Goal: Transaction & Acquisition: Book appointment/travel/reservation

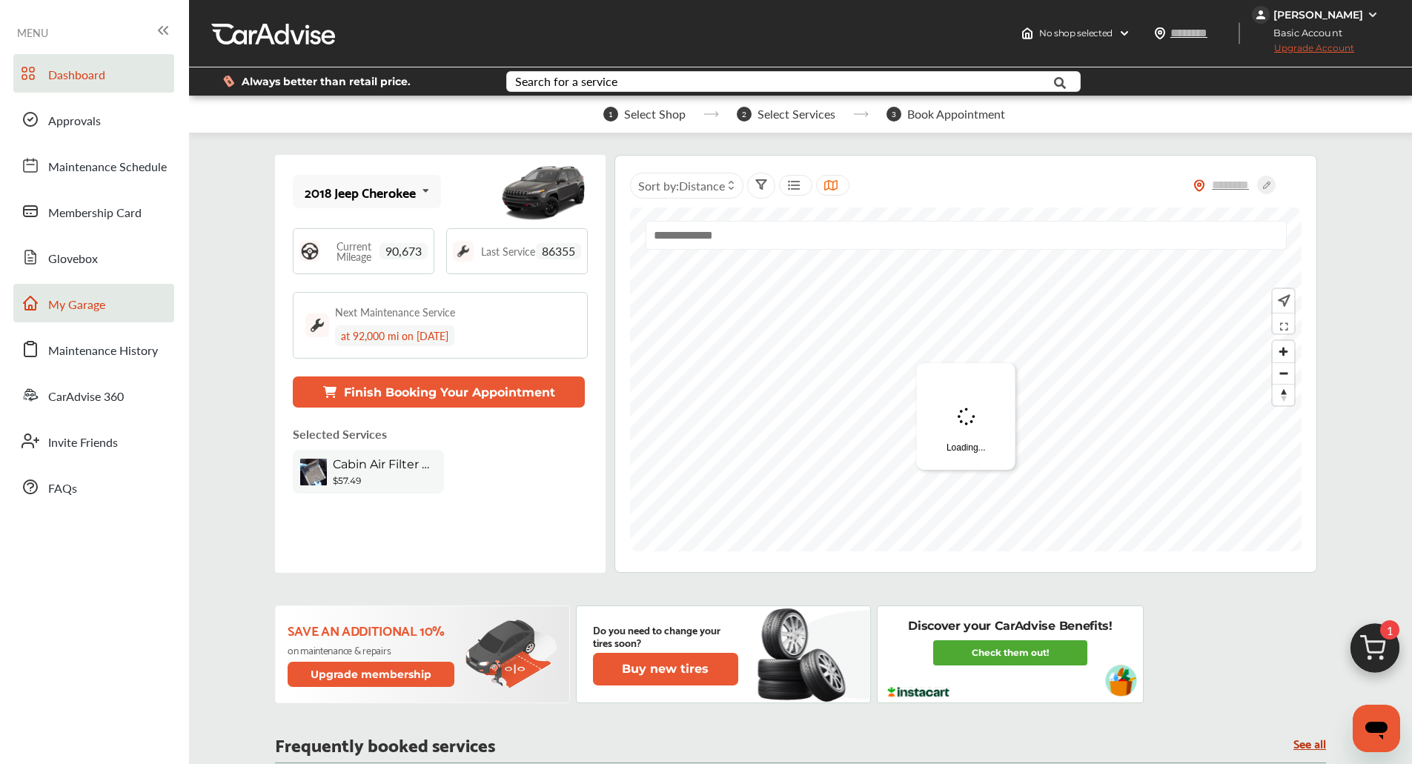
click at [53, 291] on link "My Garage" at bounding box center [93, 303] width 161 height 39
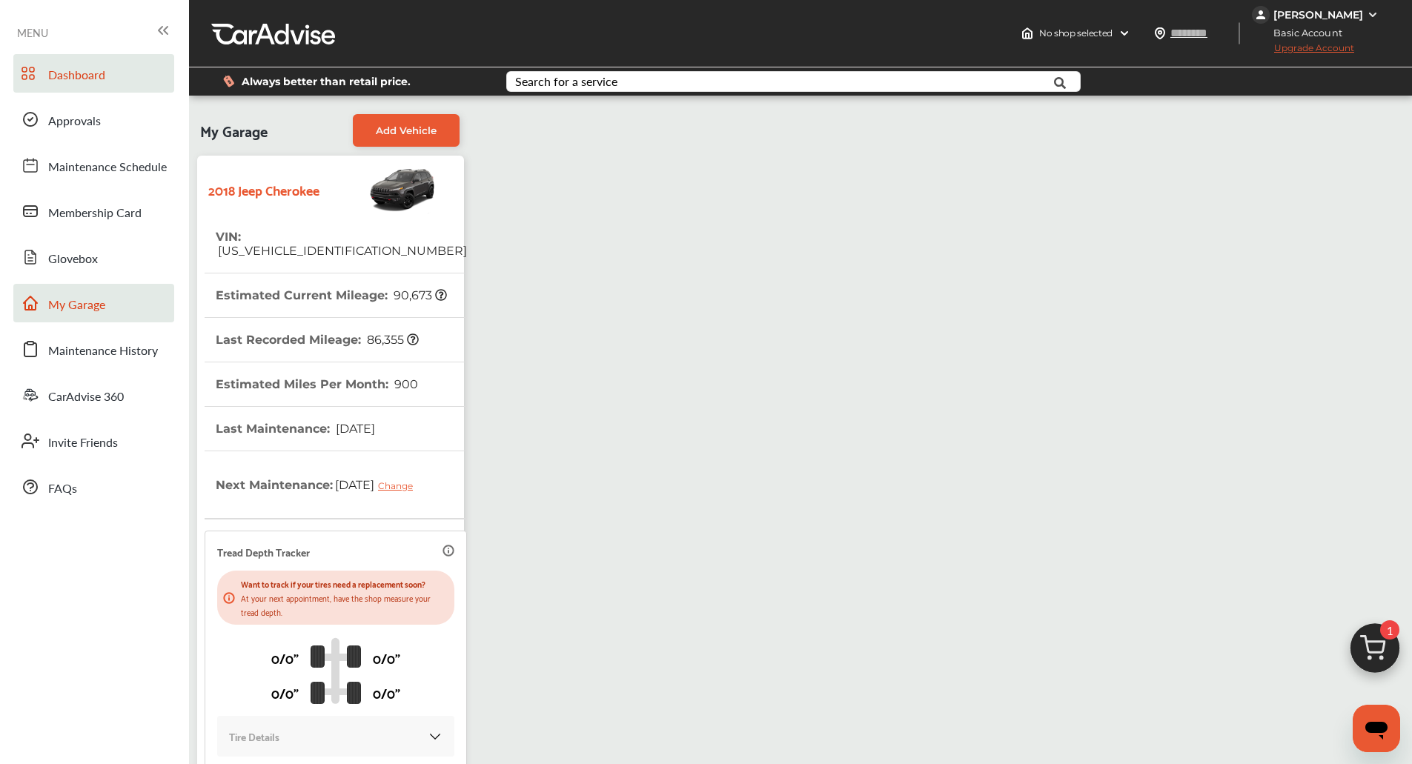
click at [54, 78] on span "Dashboard" at bounding box center [76, 75] width 57 height 19
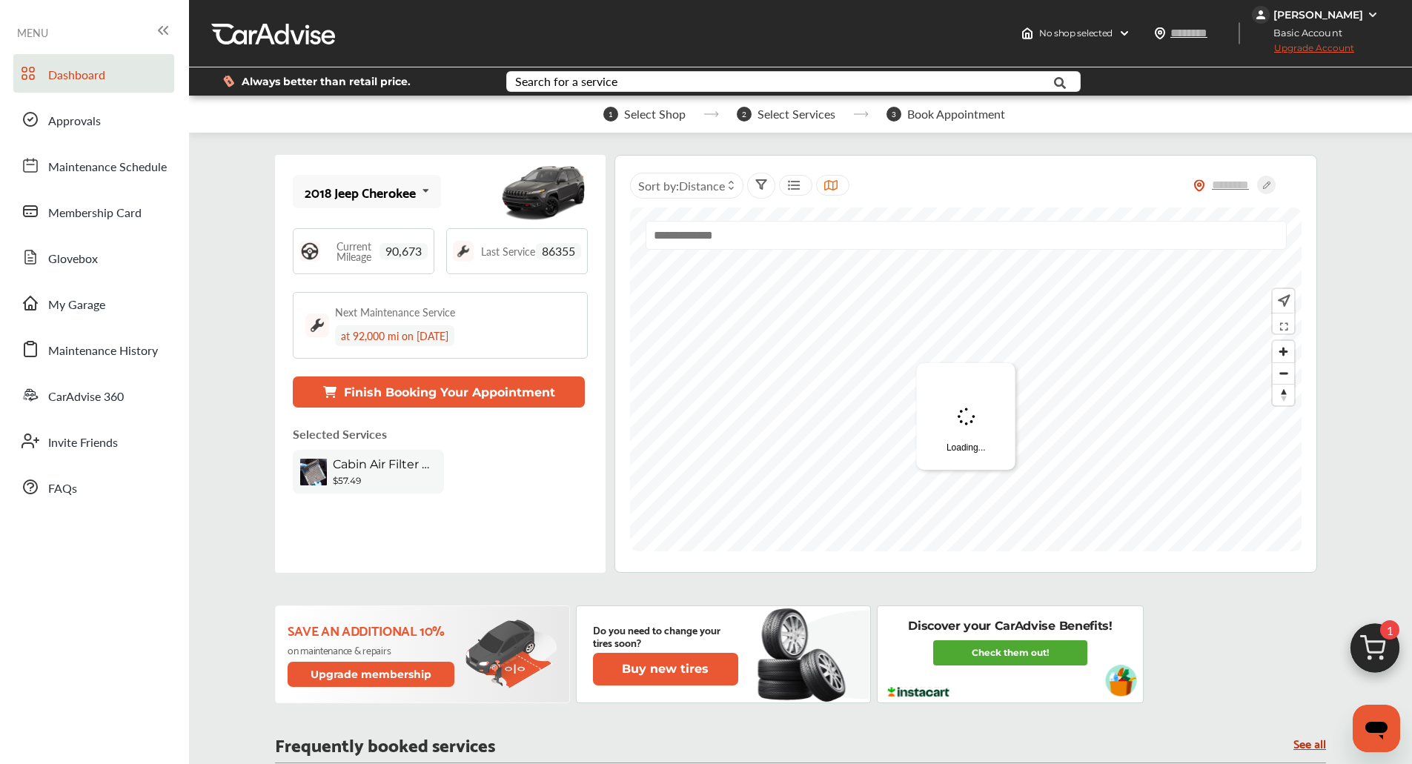
click at [1374, 635] on img at bounding box center [1375, 652] width 71 height 71
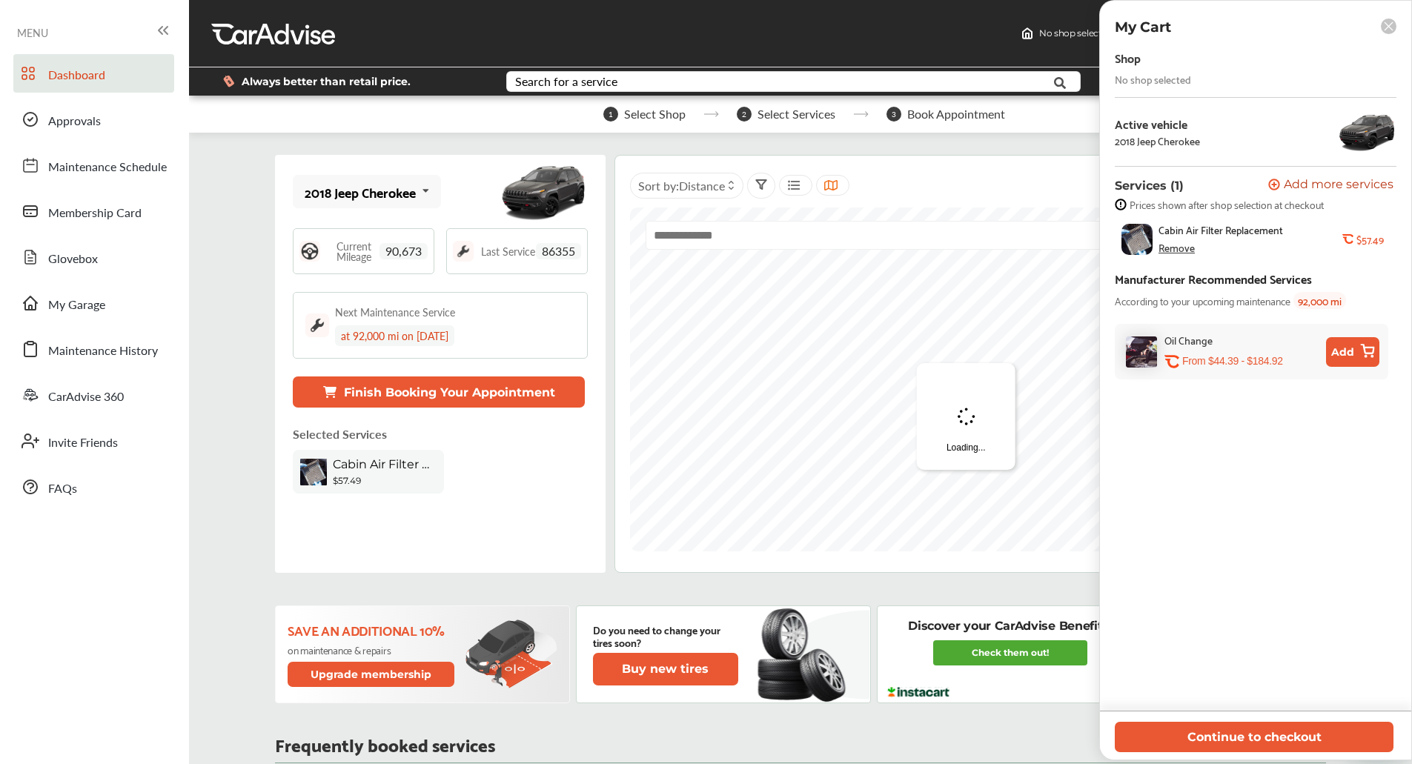
click at [1356, 350] on button "Add" at bounding box center [1352, 352] width 53 height 30
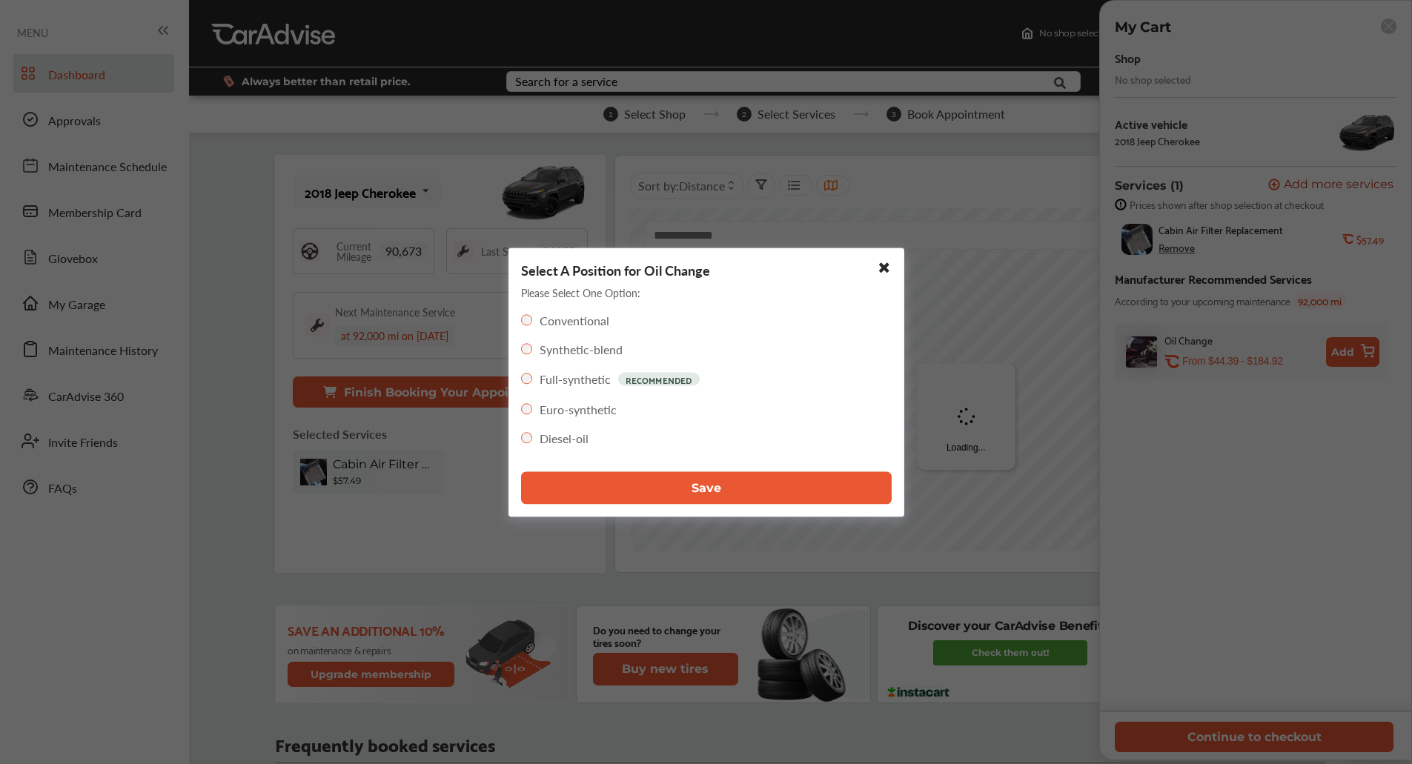
click at [738, 484] on button "Save" at bounding box center [706, 487] width 371 height 33
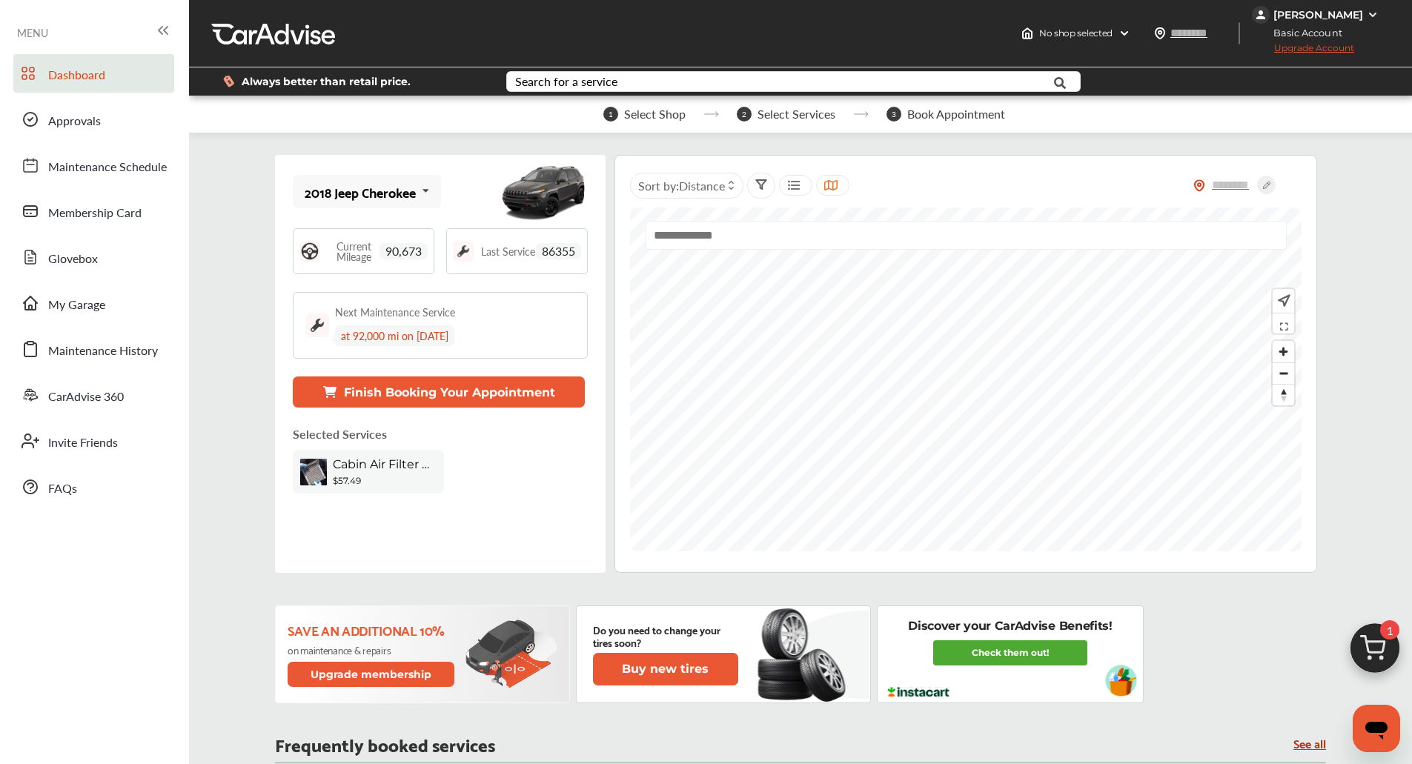
click at [1367, 666] on img at bounding box center [1375, 652] width 71 height 71
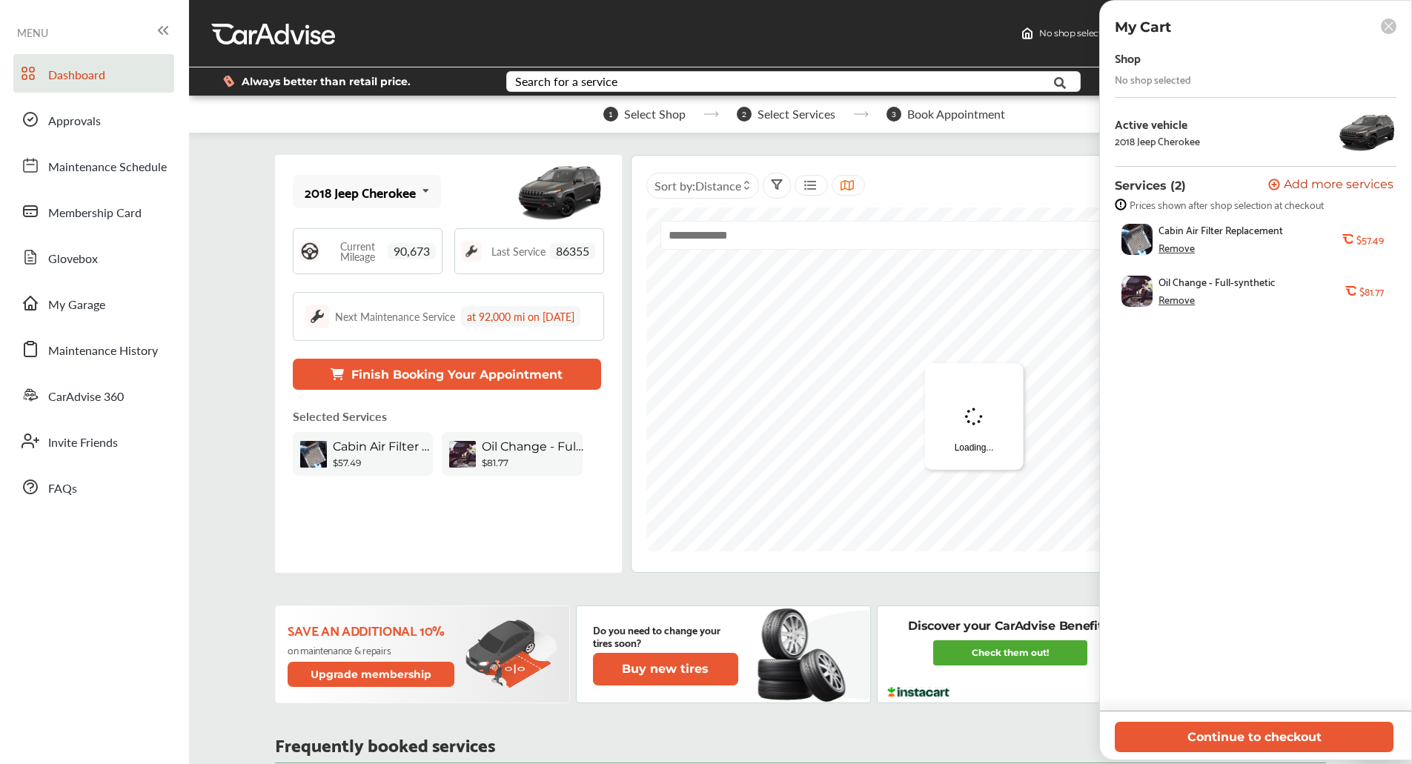
click at [1182, 250] on div "Remove" at bounding box center [1177, 248] width 36 height 12
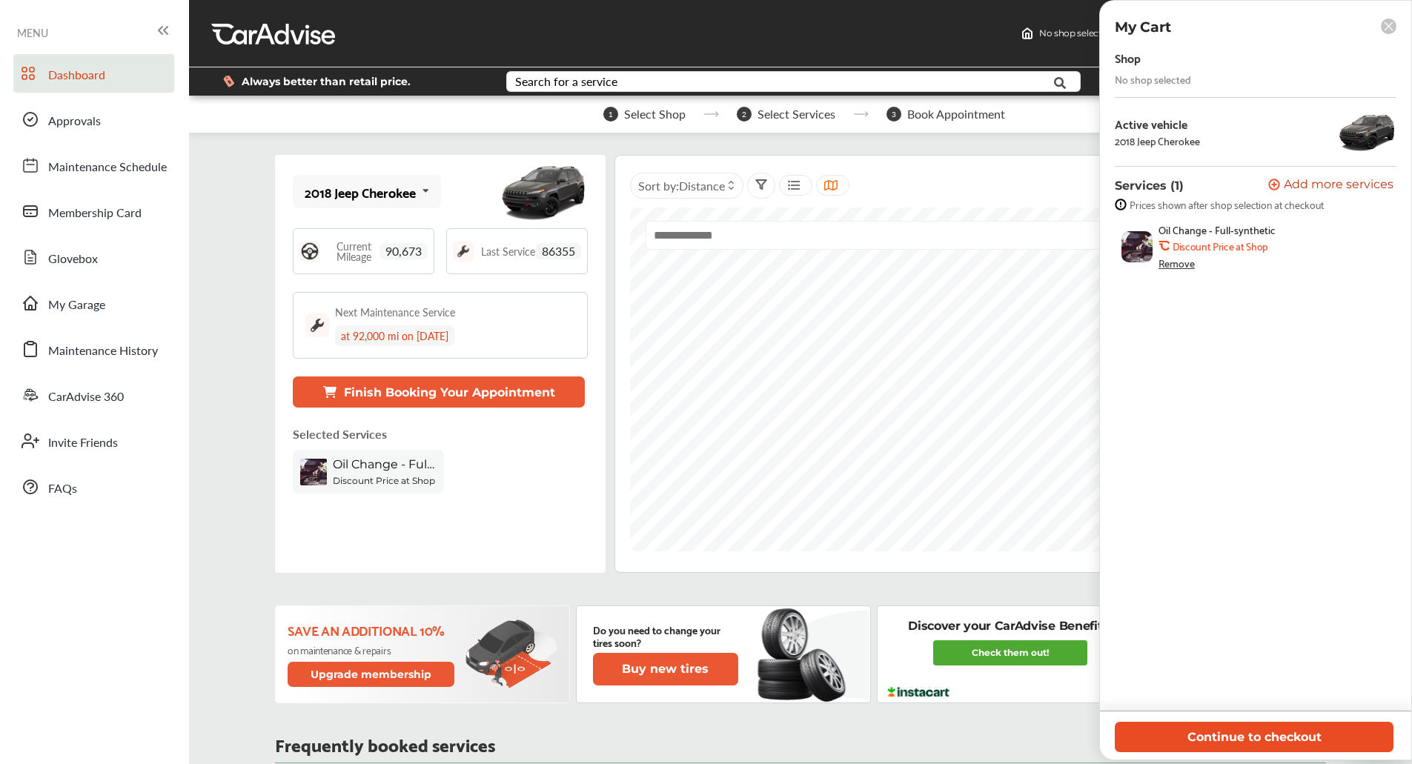
click at [1233, 734] on button "Continue to checkout" at bounding box center [1254, 737] width 279 height 30
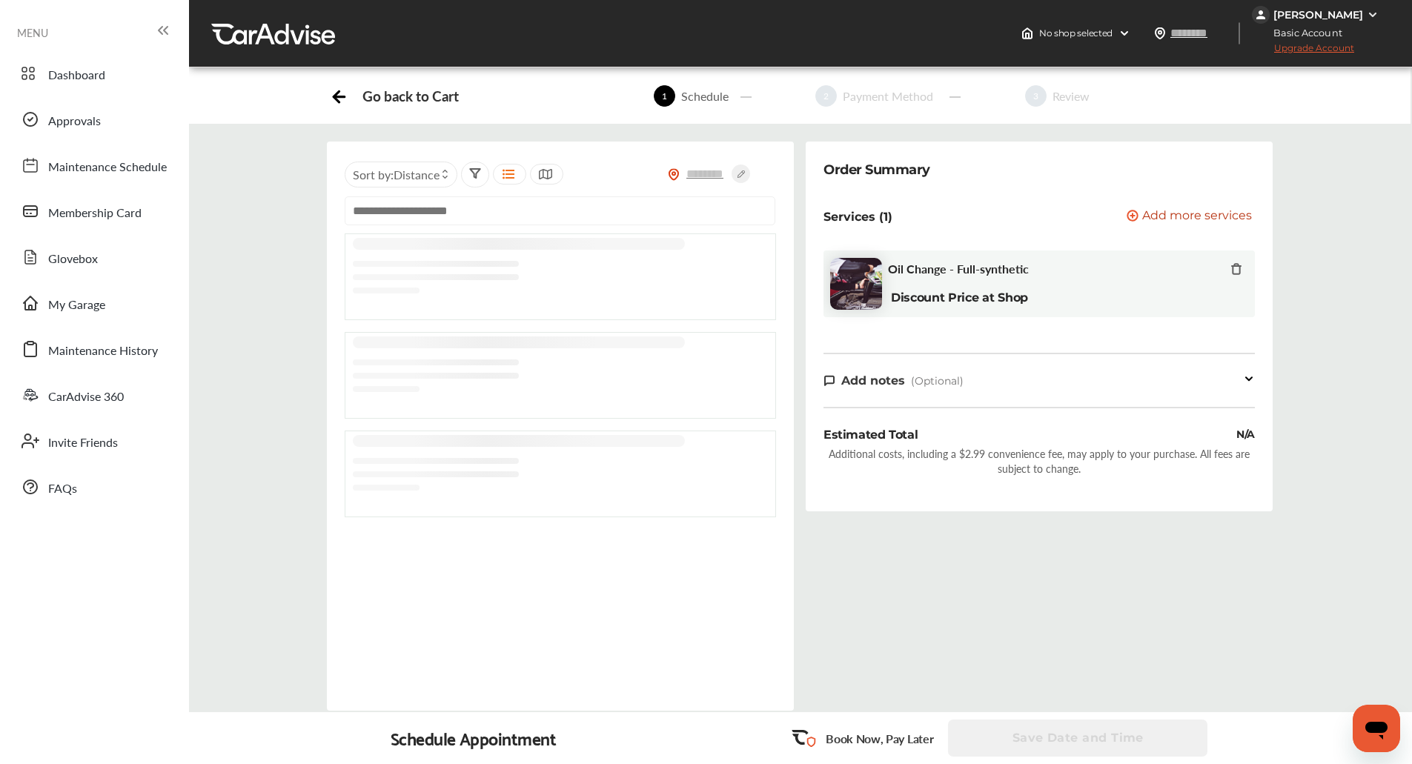
click at [367, 216] on input "text" at bounding box center [560, 210] width 431 height 29
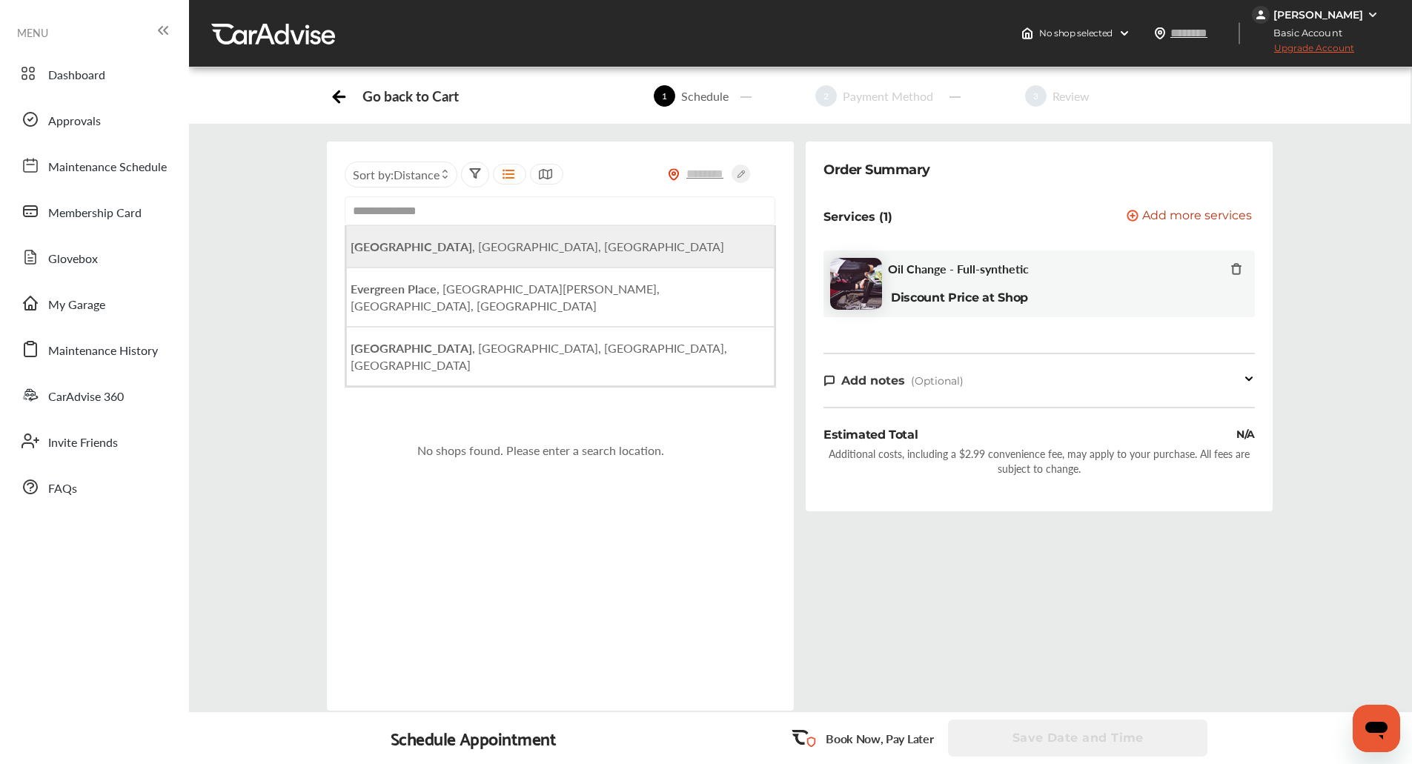
click at [382, 243] on b "[GEOGRAPHIC_DATA]" at bounding box center [412, 246] width 122 height 17
type input "**********"
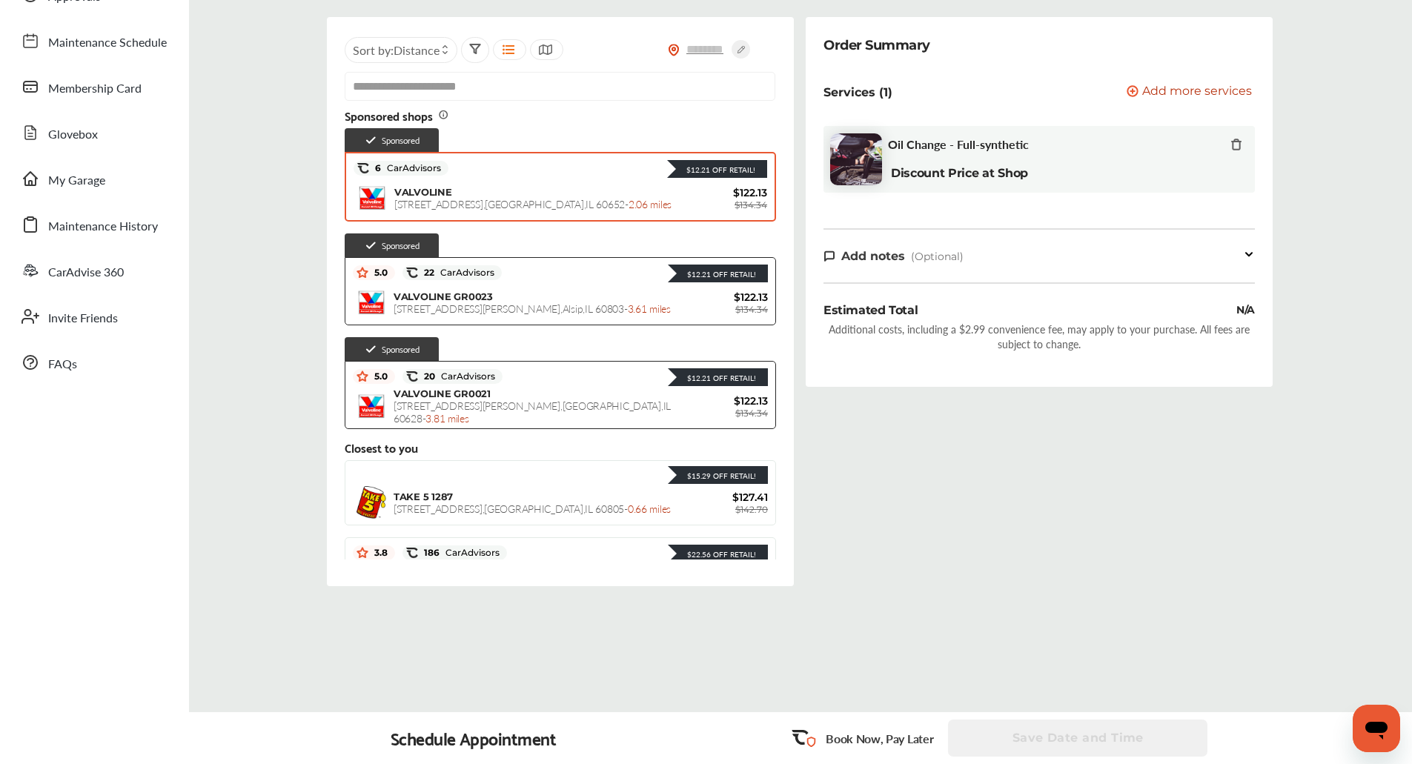
click at [533, 178] on div "6 CarAdvisors $12.21 Off Retail!" at bounding box center [561, 168] width 414 height 22
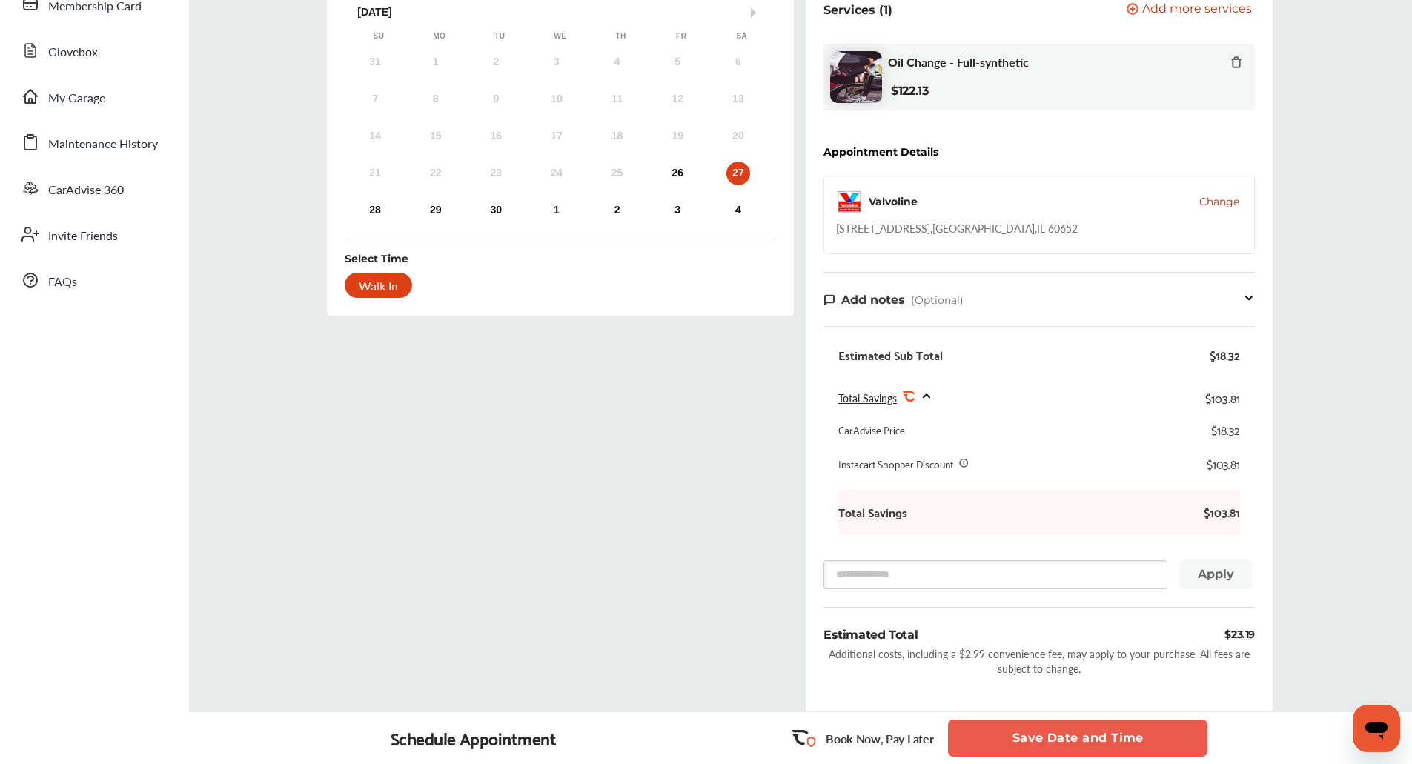
scroll to position [208, 0]
click at [919, 232] on div "[STREET_ADDRESS]" at bounding box center [957, 227] width 242 height 15
copy div "[STREET_ADDRESS]"
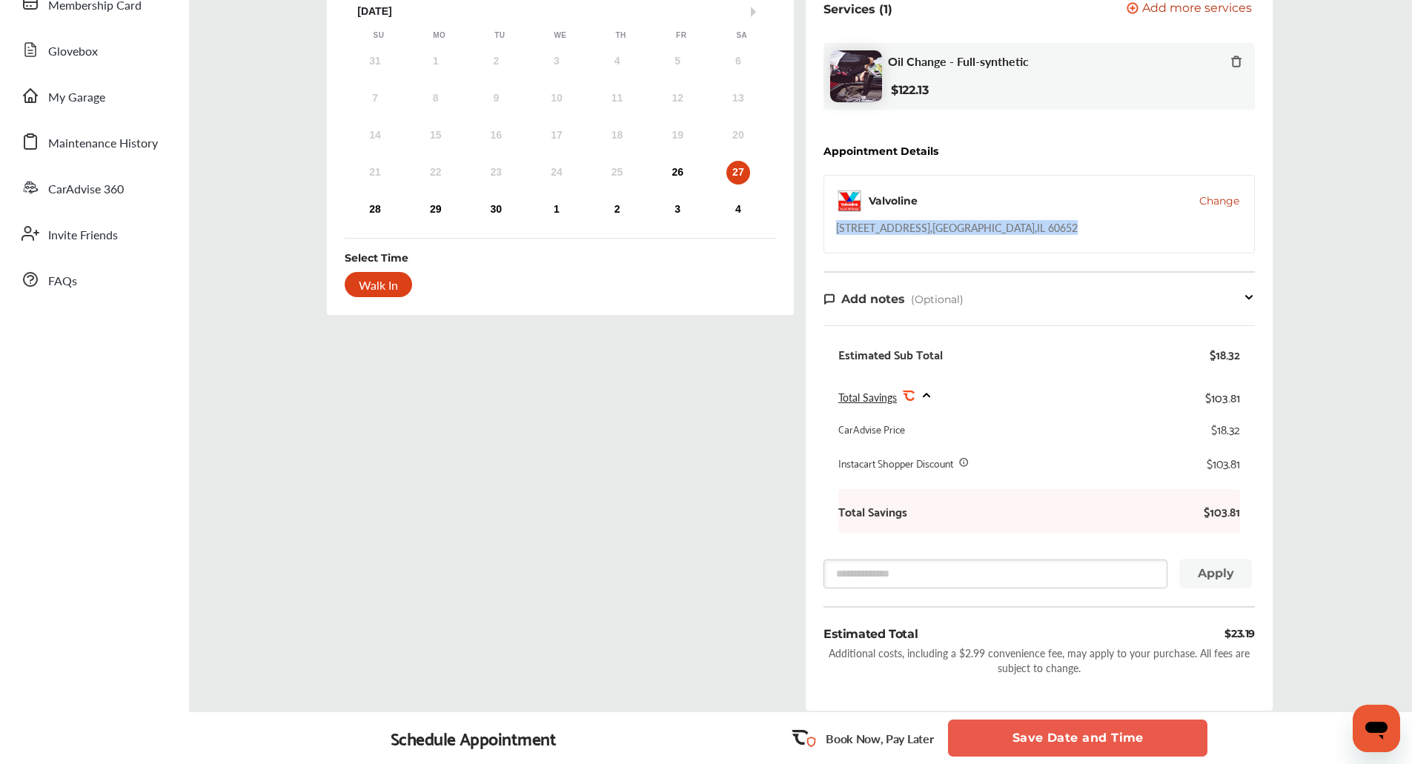
scroll to position [0, 0]
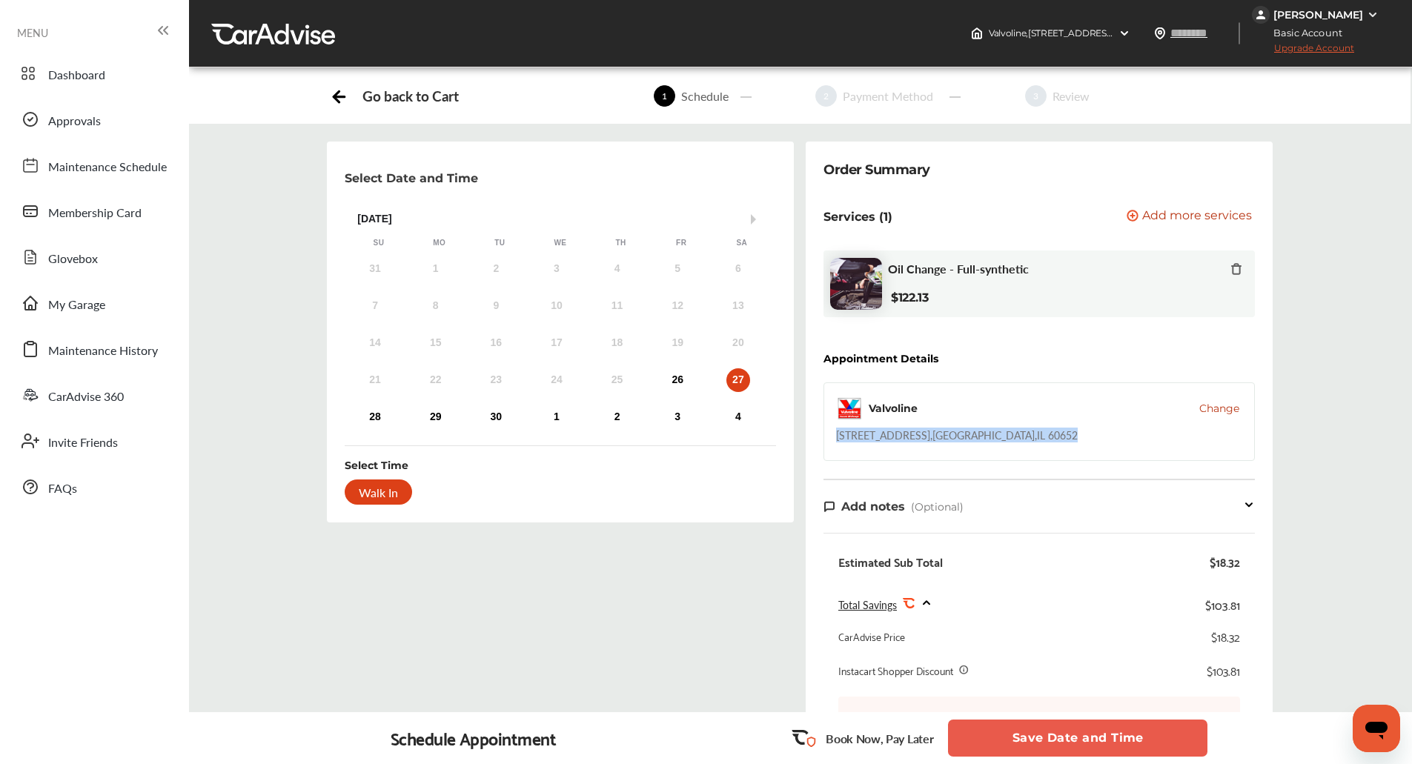
click at [1217, 411] on span "Change" at bounding box center [1219, 408] width 40 height 15
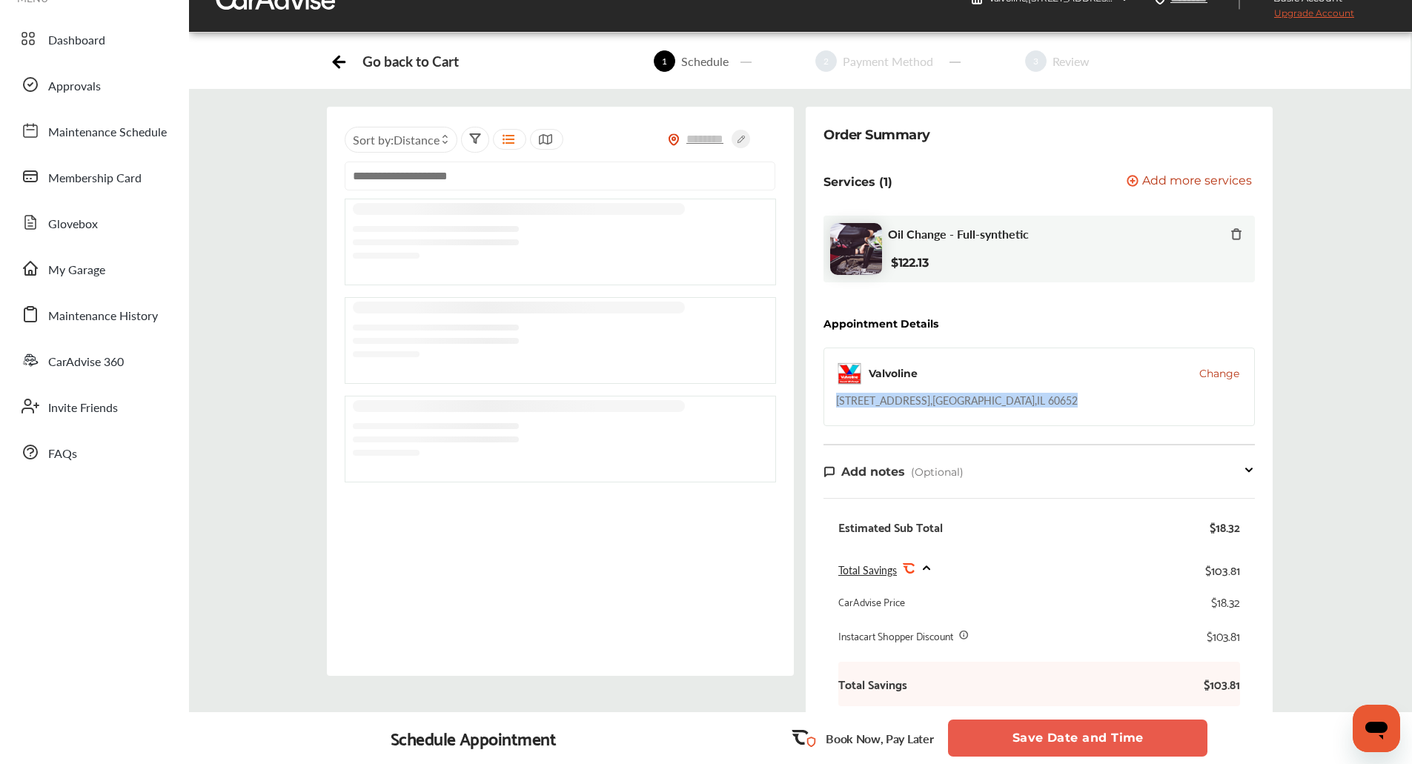
scroll to position [42, 0]
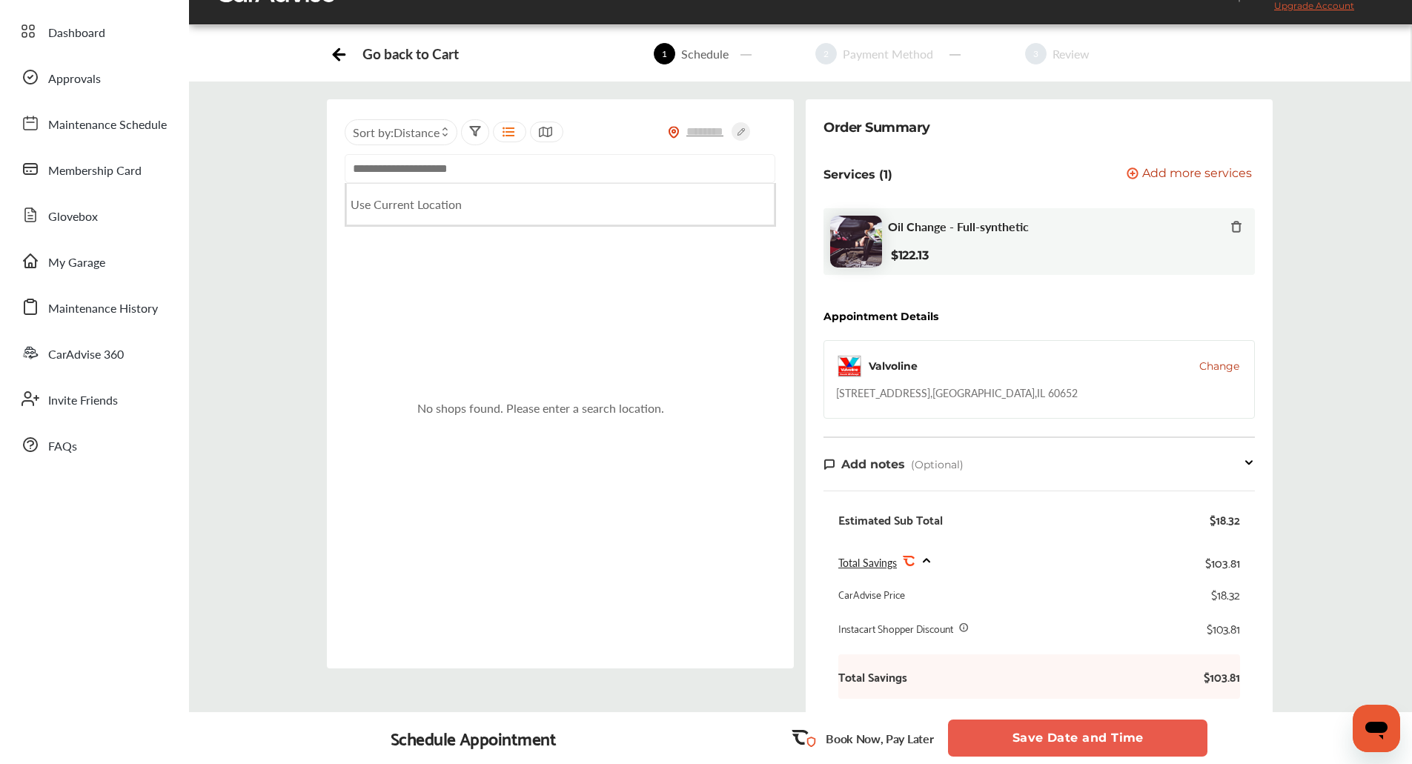
click at [536, 176] on input "text" at bounding box center [560, 168] width 431 height 29
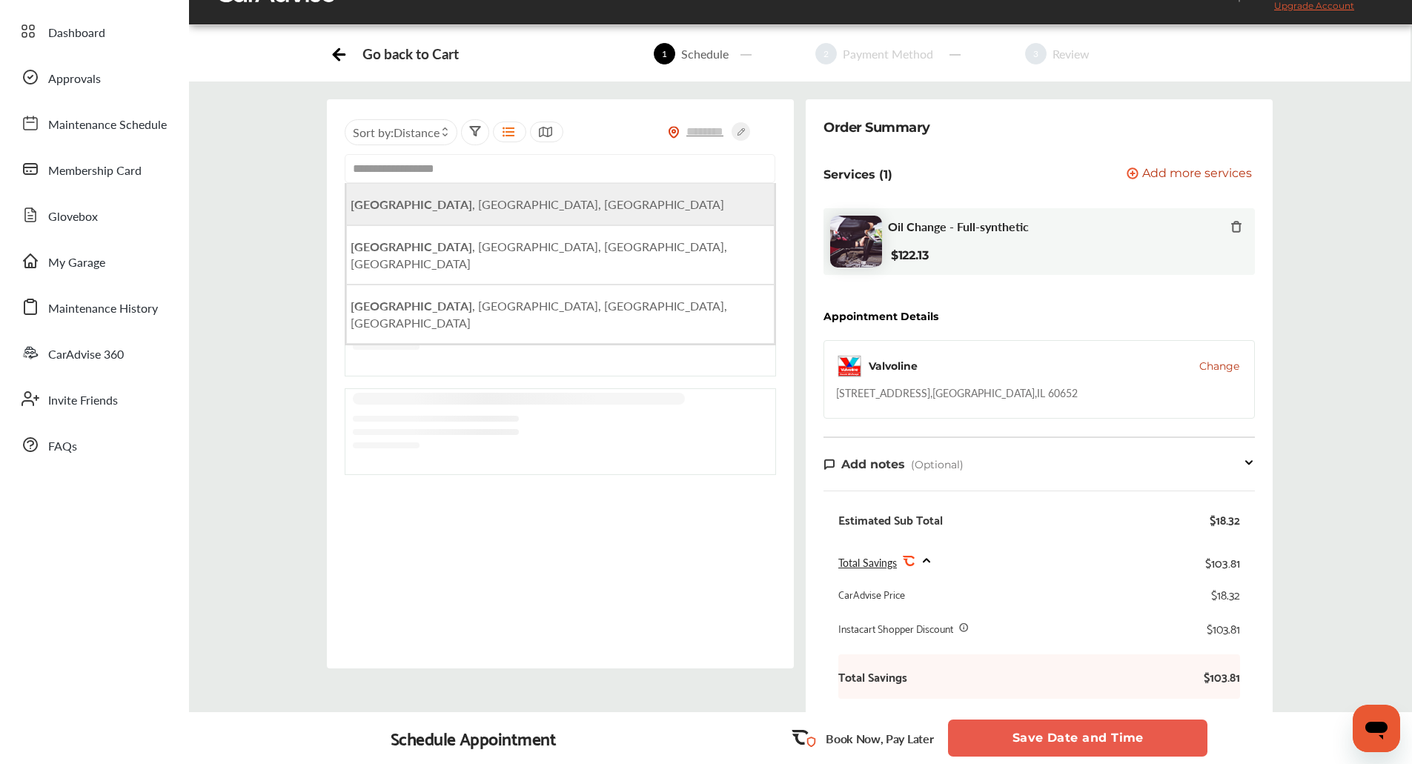
click at [529, 200] on li "[GEOGRAPHIC_DATA] , [GEOGRAPHIC_DATA], [GEOGRAPHIC_DATA]" at bounding box center [560, 204] width 428 height 42
type input "**********"
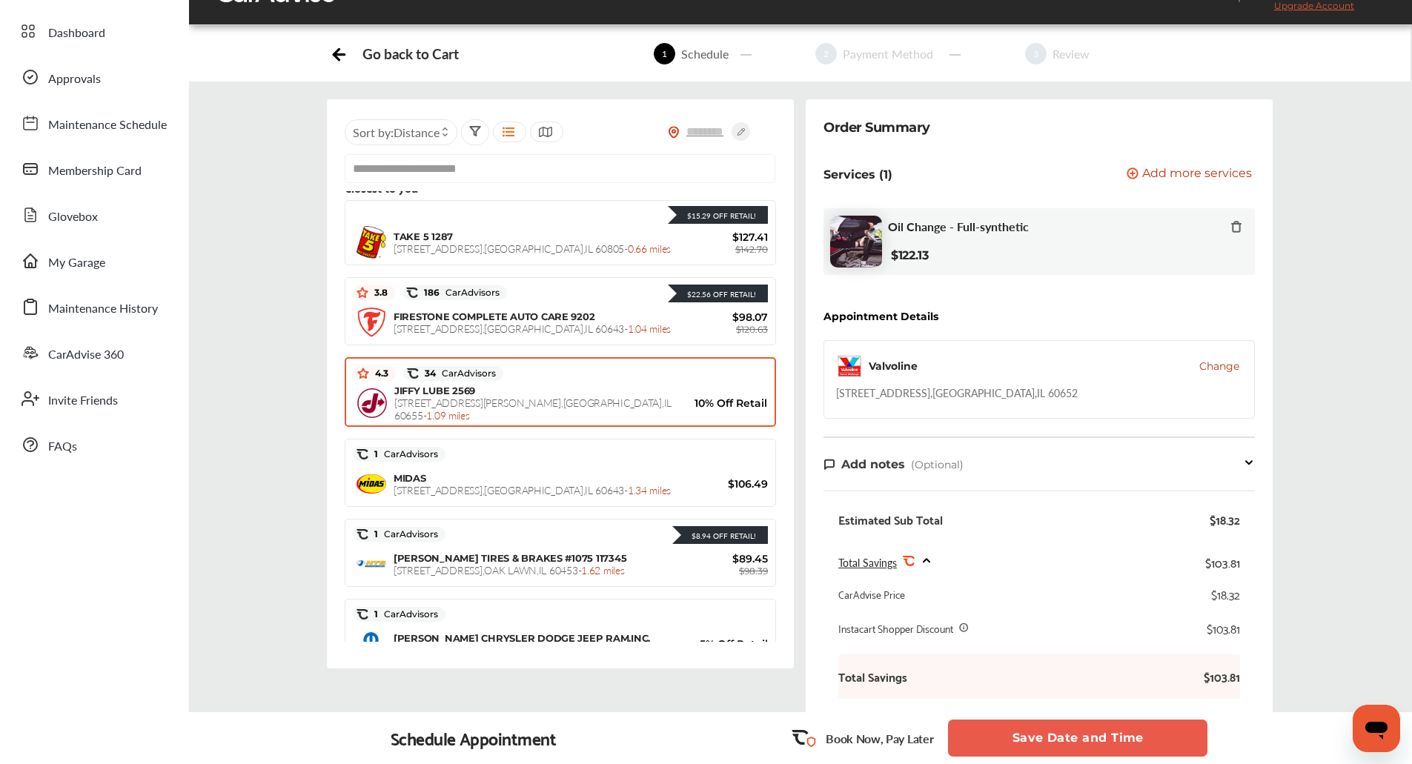
scroll to position [341, 0]
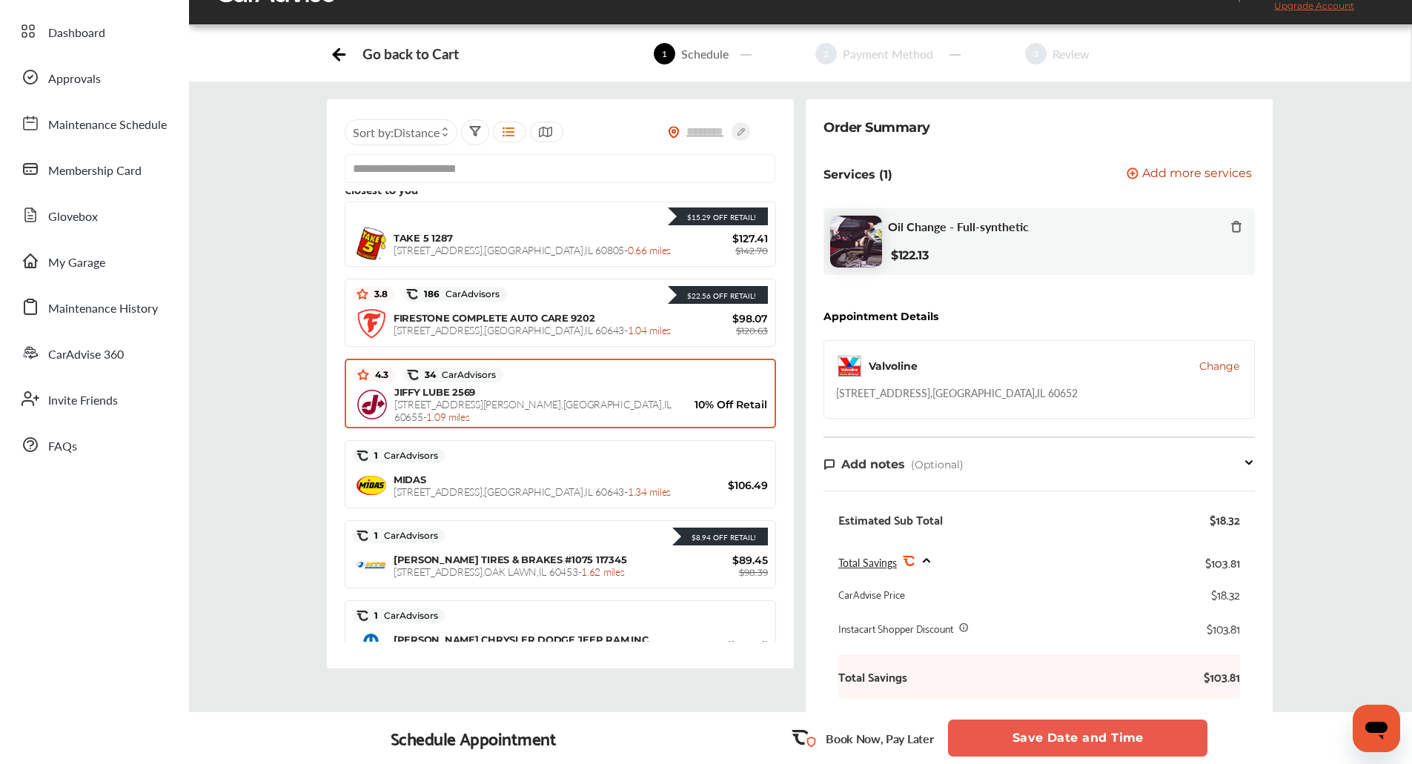
click at [591, 386] on div "JIFFY LUBE 2569 [STREET_ADDRESS][PERSON_NAME] - 1.09 miles 10% Off Retail" at bounding box center [561, 404] width 414 height 37
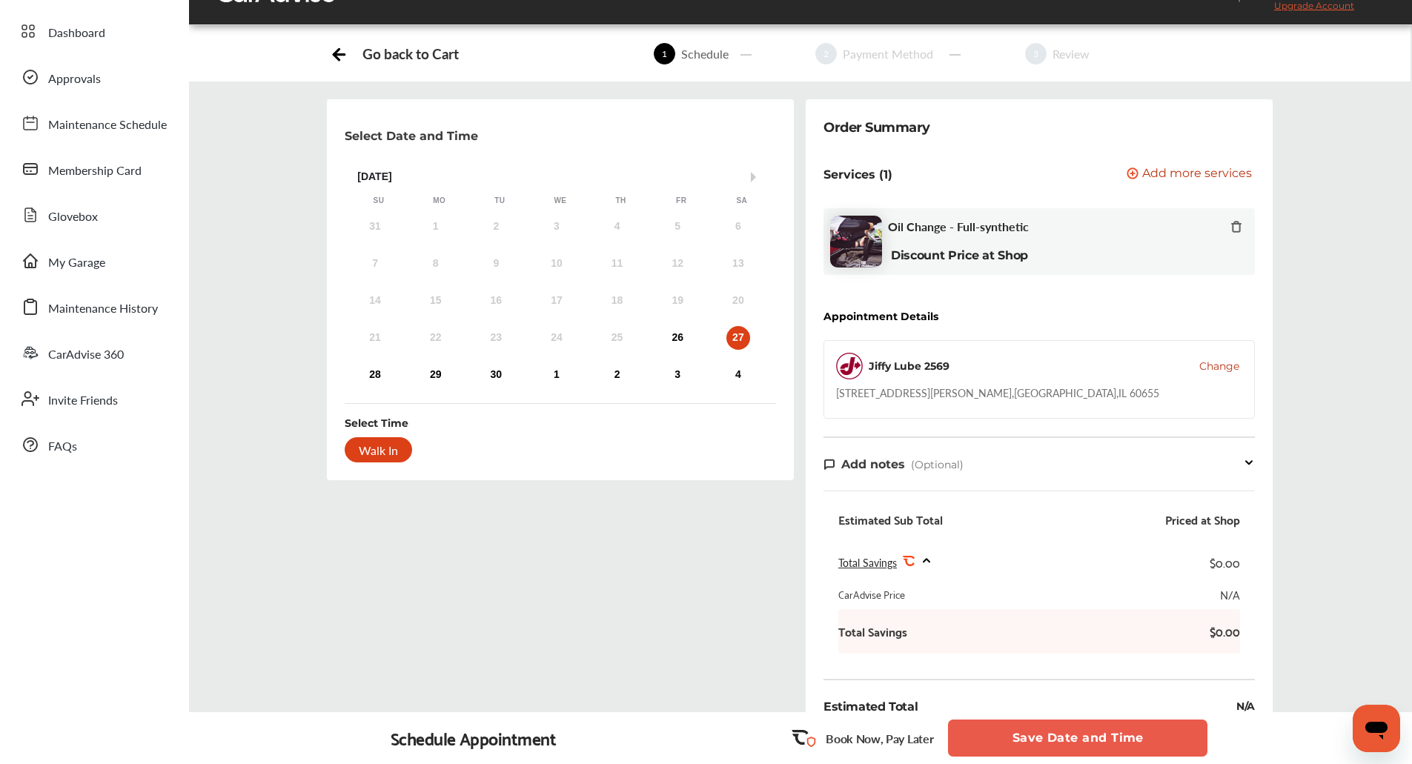
click at [973, 407] on div "Jiffy Lube 2569 Change [STREET_ADDRESS][PERSON_NAME]" at bounding box center [1039, 379] width 431 height 79
copy div "[STREET_ADDRESS][PERSON_NAME]"
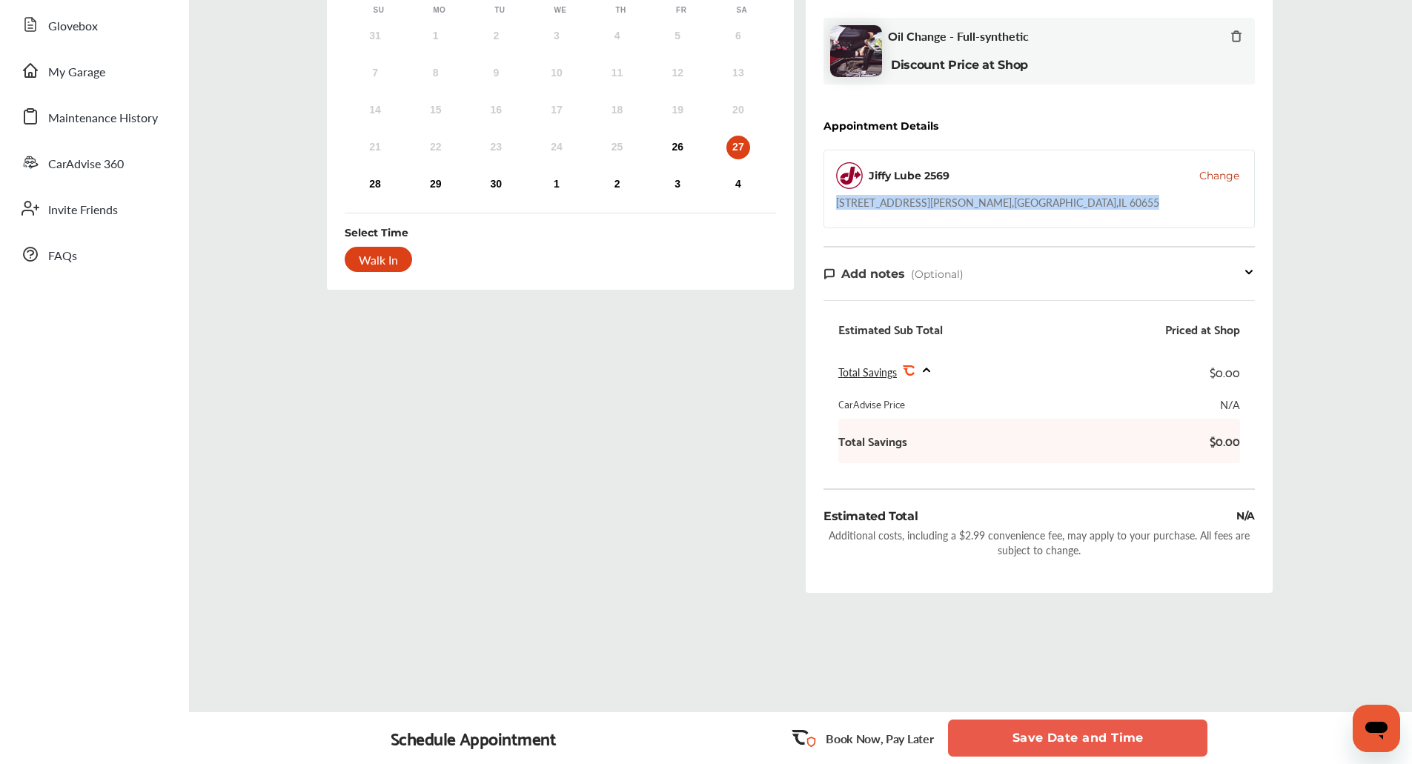
scroll to position [234, 0]
click at [672, 142] on div "26" at bounding box center [678, 147] width 24 height 24
click at [1101, 726] on button "Save Date and Time" at bounding box center [1077, 738] width 259 height 37
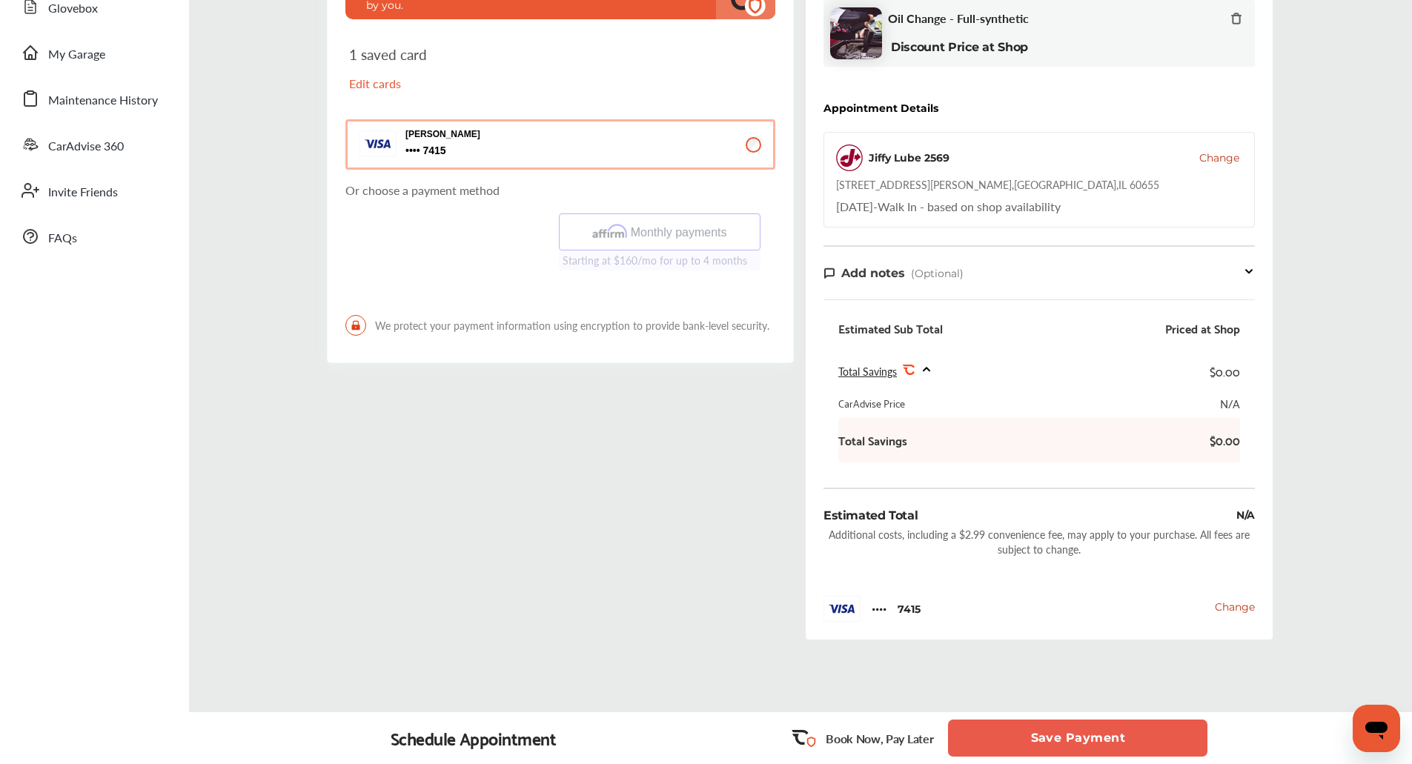
scroll to position [251, 0]
click at [1049, 740] on button "Save Payment" at bounding box center [1077, 738] width 259 height 37
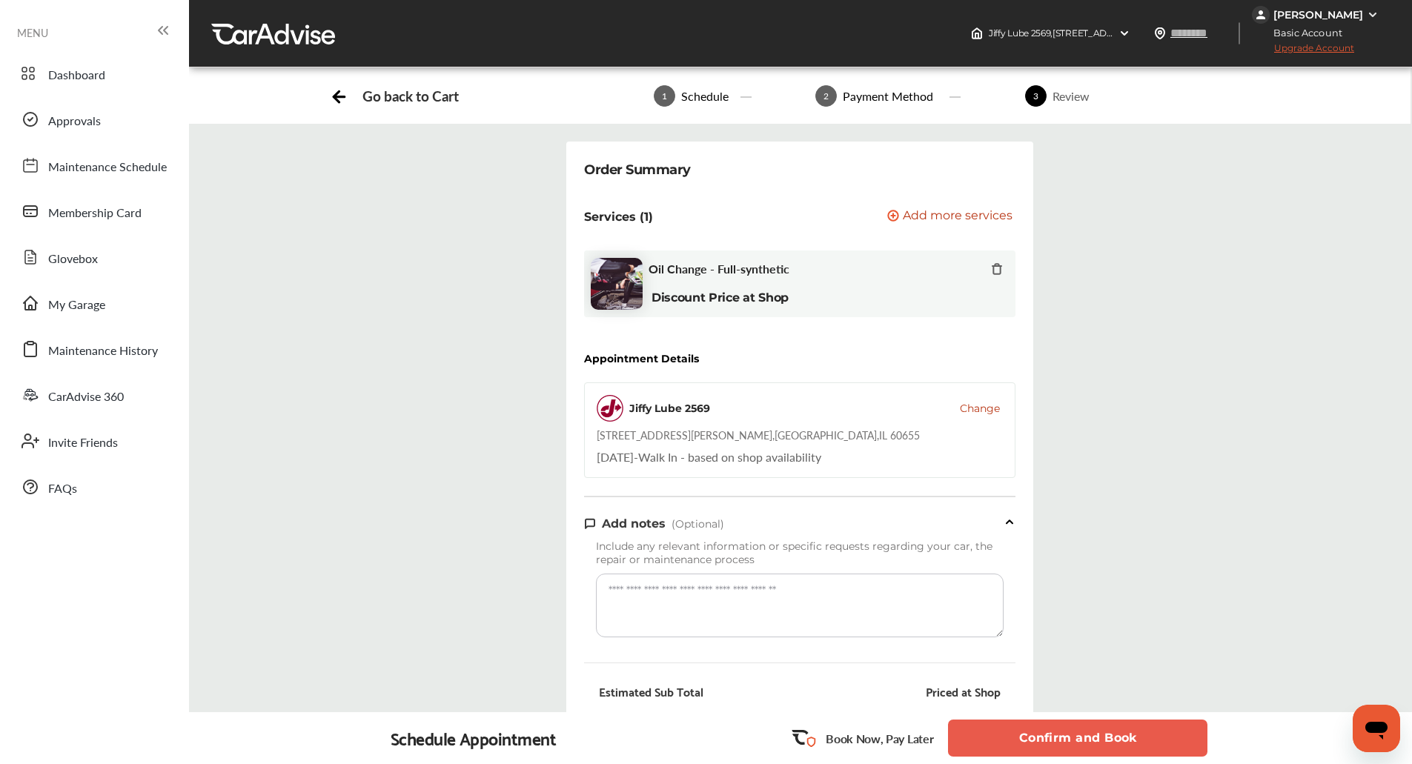
click at [1049, 740] on button "Confirm and Book" at bounding box center [1077, 738] width 259 height 37
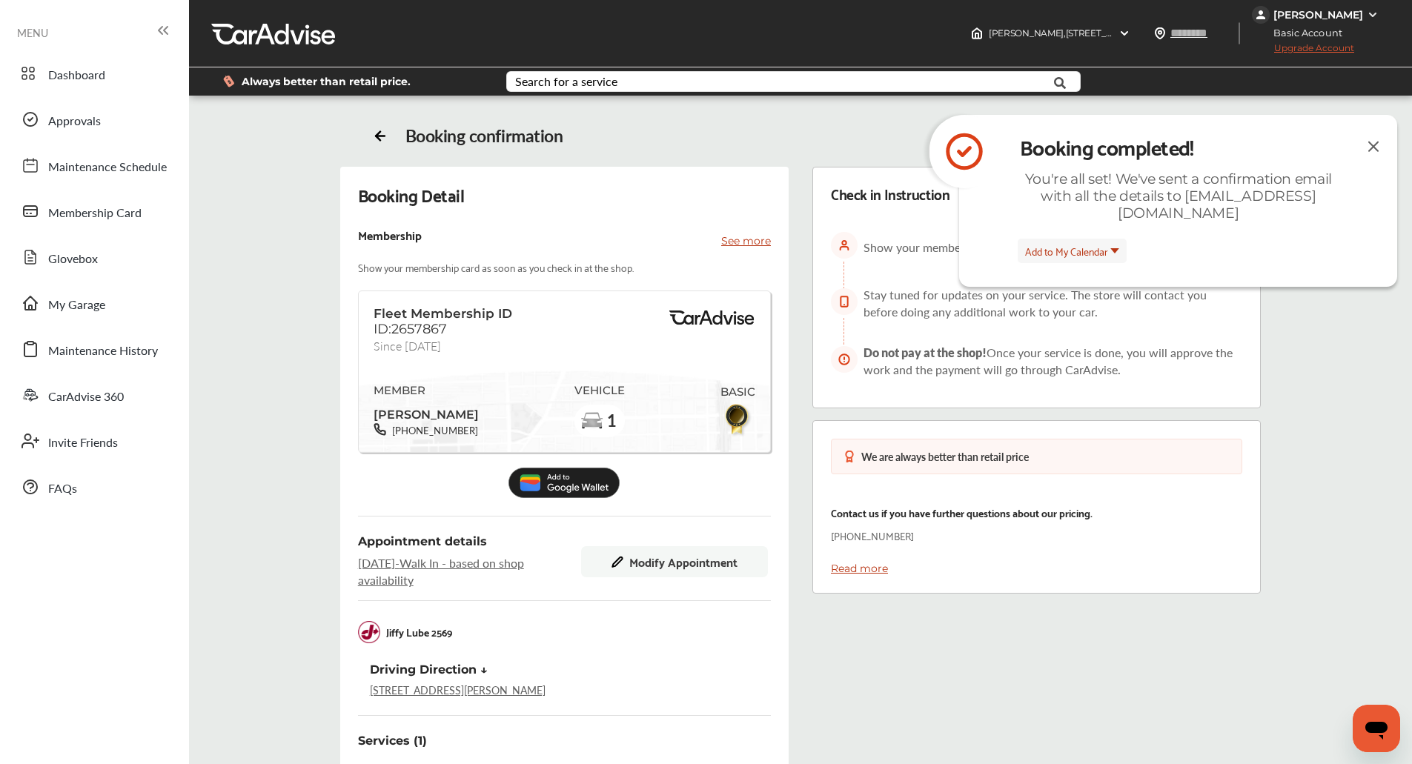
click at [798, 141] on div "Booking confirmation" at bounding box center [801, 135] width 856 height 21
